Goal: Transaction & Acquisition: Purchase product/service

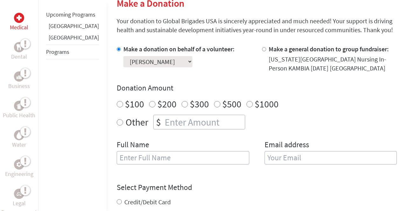
scroll to position [161, 0]
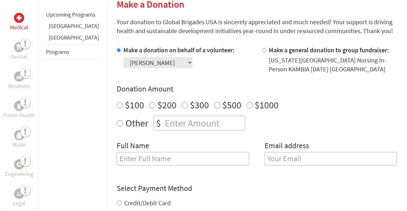
scroll to position [158, 0]
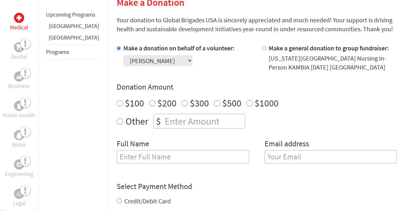
radio input "true"
click at [164, 124] on input "number" at bounding box center [204, 121] width 81 height 14
type input "1095"
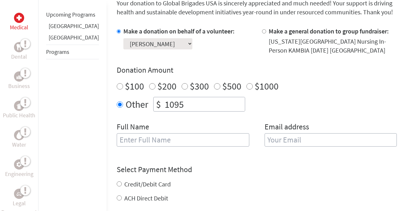
scroll to position [181, 0]
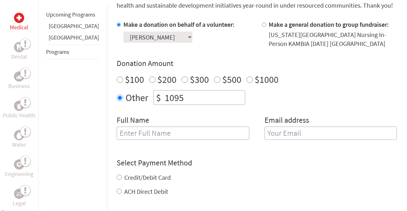
click at [144, 132] on input "text" at bounding box center [183, 132] width 133 height 13
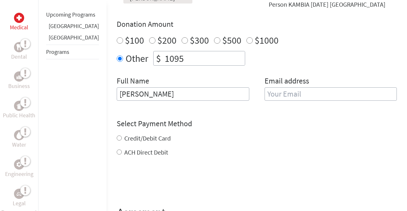
scroll to position [226, 0]
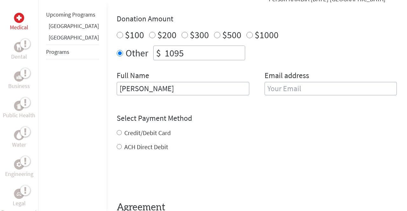
type input "[PERSON_NAME]"
click at [117, 133] on input "Credit/Debit Card" at bounding box center [119, 132] width 5 height 5
radio input "true"
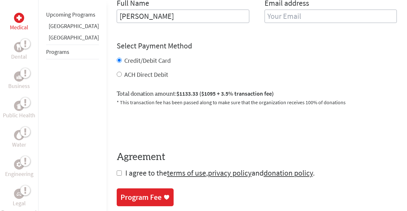
scroll to position [299, 0]
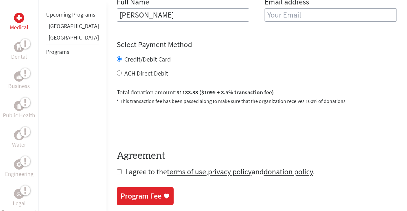
click at [124, 71] on label "ACH Direct Debit" at bounding box center [146, 73] width 44 height 8
click at [117, 71] on input "ACH Direct Debit" at bounding box center [119, 72] width 5 height 5
radio input "true"
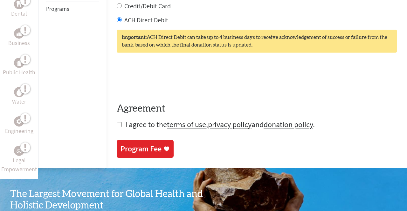
scroll to position [356, 0]
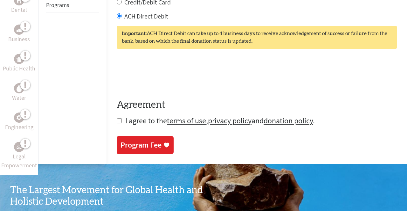
click at [117, 121] on input "checkbox" at bounding box center [119, 120] width 5 height 5
checkbox input "true"
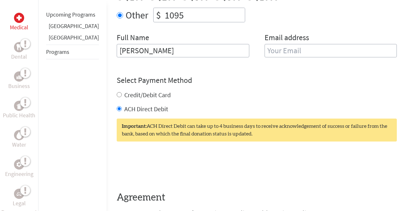
scroll to position [262, 0]
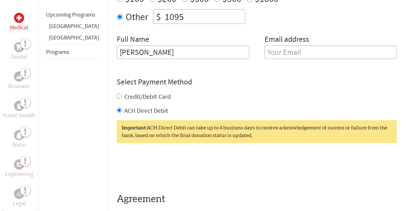
click at [273, 49] on input "email" at bounding box center [331, 52] width 133 height 13
type input "[EMAIL_ADDRESS][DOMAIN_NAME]"
click at [311, 79] on h4 "Select Payment Method" at bounding box center [257, 82] width 280 height 10
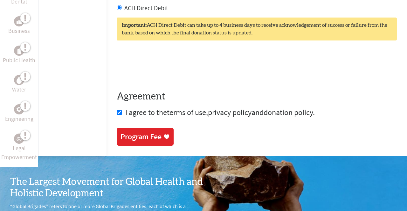
scroll to position [390, 0]
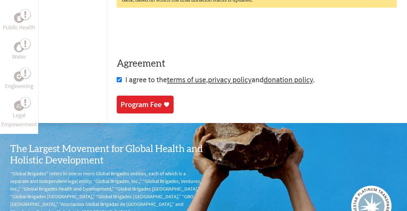
click at [137, 109] on div "Program Fee" at bounding box center [141, 104] width 41 height 10
